Goal: Transaction & Acquisition: Purchase product/service

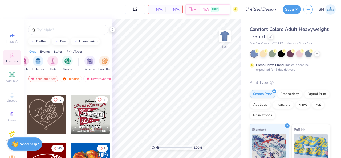
scroll to position [140, 0]
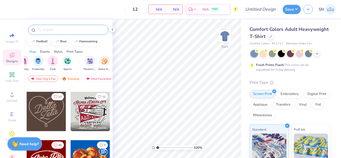
click at [70, 33] on div at bounding box center [68, 30] width 80 height 10
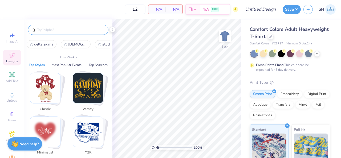
click at [69, 31] on input "text" at bounding box center [71, 29] width 68 height 5
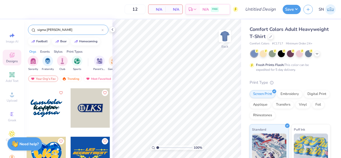
scroll to position [134, 0]
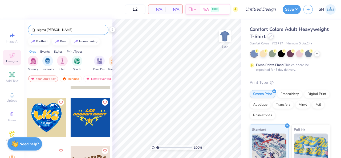
type input "sigma [PERSON_NAME]"
click at [272, 37] on div at bounding box center [271, 36] width 6 height 6
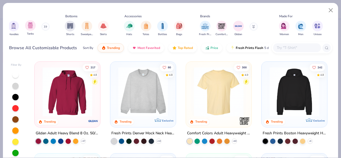
scroll to position [0, 19]
click at [280, 25] on div "filter for Women" at bounding box center [284, 25] width 11 height 11
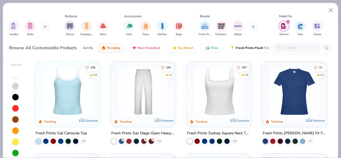
click at [66, 92] on img at bounding box center [67, 92] width 55 height 50
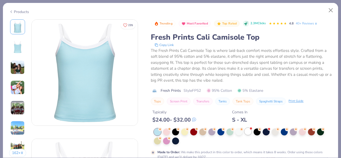
click at [246, 133] on div at bounding box center [248, 131] width 7 height 7
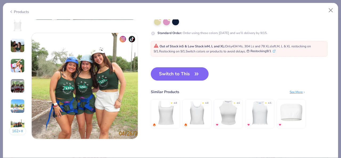
scroll to position [698, 0]
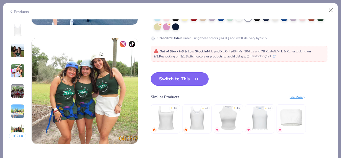
click at [195, 77] on icon "button" at bounding box center [196, 78] width 7 height 7
type input "50"
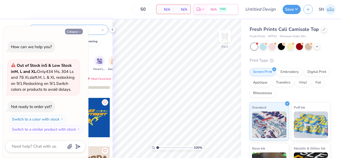
click at [76, 29] on button "Collapse" at bounding box center [74, 32] width 18 height 6
type textarea "x"
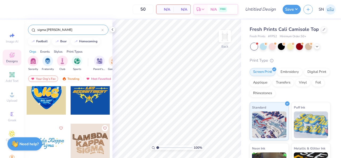
scroll to position [158, 0]
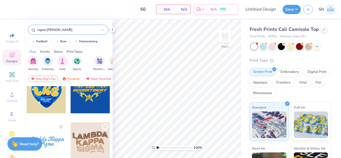
click at [73, 31] on input "sigma [PERSON_NAME]" at bounding box center [69, 29] width 65 height 5
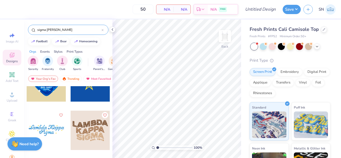
scroll to position [199, 0]
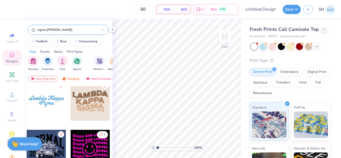
click at [54, 31] on input "sigma [PERSON_NAME]" at bounding box center [69, 29] width 65 height 5
paste input "Sigma Lambda Gamma"
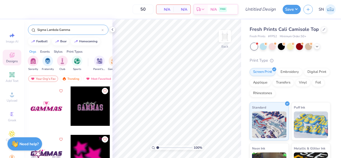
scroll to position [5, 0]
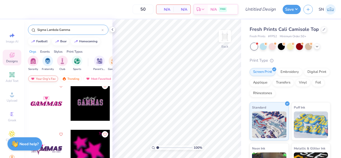
type input "Sigma Lambda Gamma"
click at [52, 78] on div "Your Org's Fav" at bounding box center [43, 79] width 30 height 6
click at [45, 77] on div "Your Org's Fav" at bounding box center [43, 79] width 30 height 6
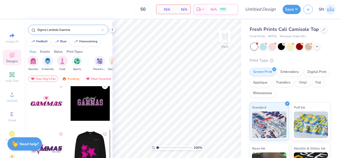
click at [71, 146] on div at bounding box center [50, 149] width 39 height 39
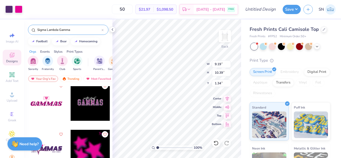
type input "1.34"
click at [248, 68] on div "Fresh Prints Cali Camisole Top Fresh Prints # FP52 Minimum Order: 50 + Print Ty…" at bounding box center [291, 120] width 100 height 203
click at [241, 68] on div "Fresh Prints Cali Camisole Top Fresh Prints # FP52 Minimum Order: 50 + Print Ty…" at bounding box center [291, 120] width 100 height 203
type input "2.07"
type input "0.25"
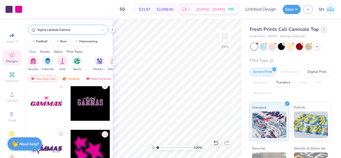
click at [321, 31] on div at bounding box center [324, 29] width 6 height 6
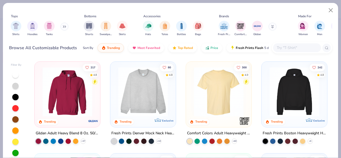
scroll to position [7, 0]
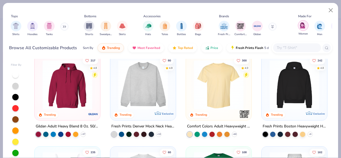
click at [304, 27] on img "filter for Women" at bounding box center [303, 25] width 6 height 6
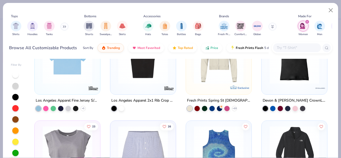
scroll to position [654, 0]
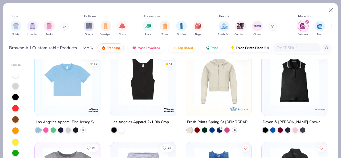
click at [71, 92] on img at bounding box center [67, 81] width 55 height 50
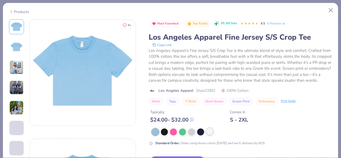
click at [210, 133] on div at bounding box center [209, 131] width 7 height 7
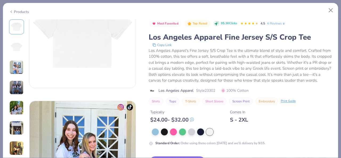
scroll to position [167, 0]
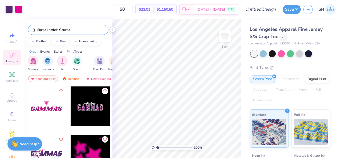
click at [113, 29] on icon at bounding box center [112, 29] width 4 height 4
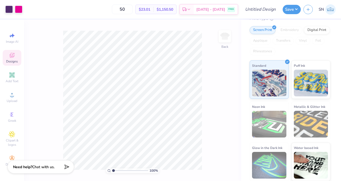
scroll to position [49, 0]
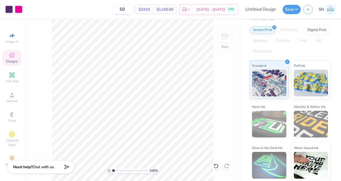
click at [133, 9] on input "50" at bounding box center [122, 10] width 21 height 10
click at [18, 78] on div "Add Text" at bounding box center [12, 78] width 19 height 16
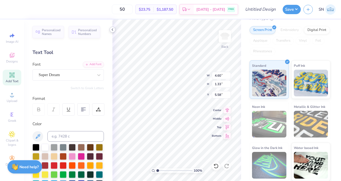
click at [114, 28] on icon at bounding box center [112, 29] width 4 height 4
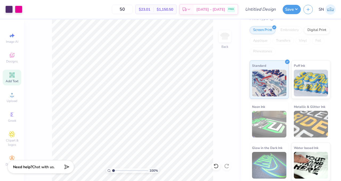
click at [328, 10] on img at bounding box center [330, 9] width 10 height 10
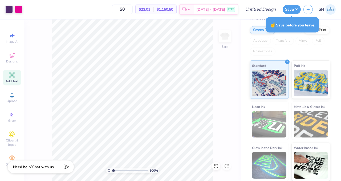
scroll to position [0, 0]
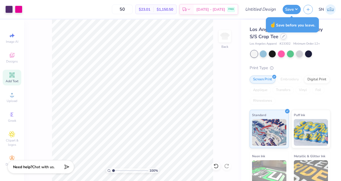
click at [284, 36] on icon at bounding box center [283, 36] width 2 height 2
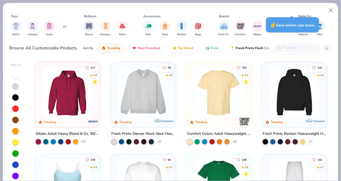
click at [64, 28] on icon at bounding box center [64, 26] width 3 height 3
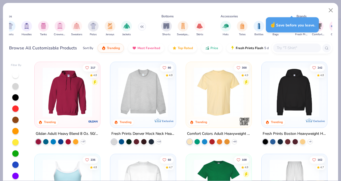
scroll to position [0, 7]
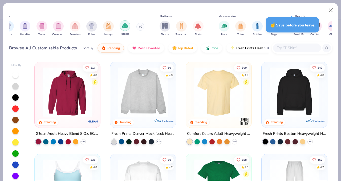
click at [127, 27] on img "filter for Jackets" at bounding box center [125, 25] width 6 height 6
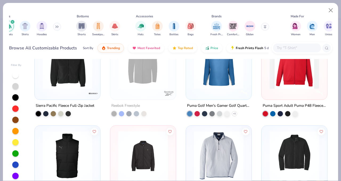
scroll to position [965, 0]
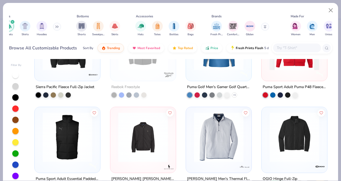
click at [56, 27] on icon at bounding box center [56, 27] width 1 height 2
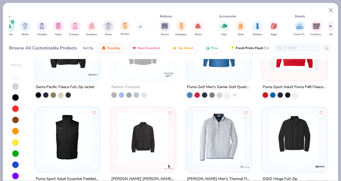
scroll to position [0, 0]
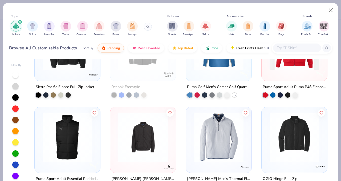
click at [22, 22] on div "filter for Jackets" at bounding box center [20, 21] width 5 height 5
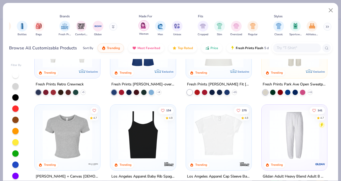
scroll to position [0, 160]
click at [294, 24] on img "filter for Sportswear" at bounding box center [295, 25] width 6 height 6
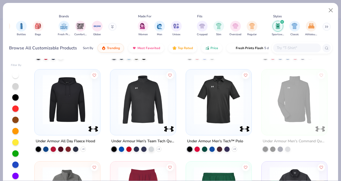
scroll to position [822, 0]
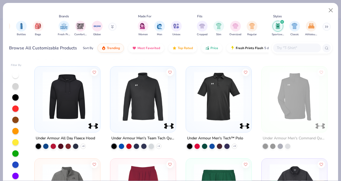
click at [299, 48] on input "text" at bounding box center [296, 48] width 41 height 6
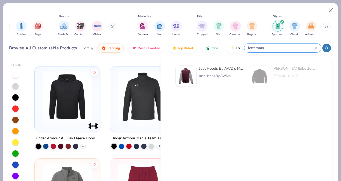
type input "letterman"
click at [222, 68] on div "Just Hoods By AWDis Men's 80/20 Heavyweight Letterman Jacket" at bounding box center [221, 69] width 45 height 6
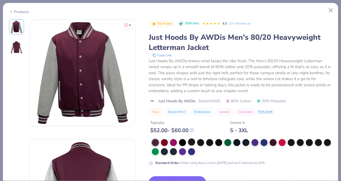
click at [192, 142] on div at bounding box center [191, 141] width 7 height 7
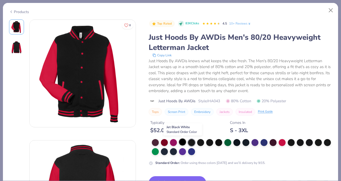
click at [181, 143] on div at bounding box center [182, 141] width 7 height 7
